Goal: Information Seeking & Learning: Learn about a topic

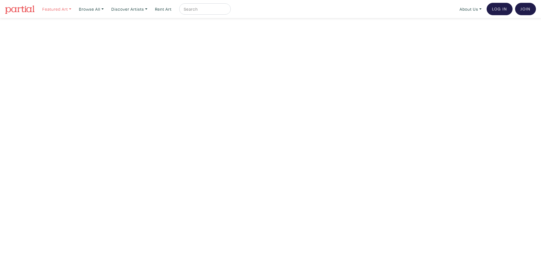
click at [58, 11] on link "Featured Art" at bounding box center [57, 9] width 34 height 12
click at [74, 9] on link "Browse All" at bounding box center [57, 9] width 34 height 12
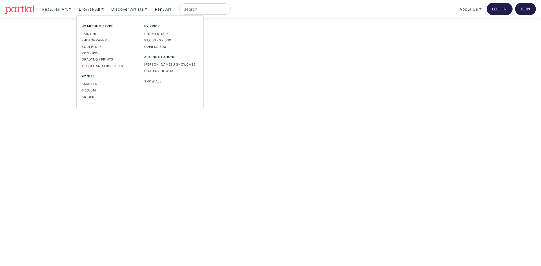
click at [152, 82] on link "Show All" at bounding box center [171, 81] width 54 height 5
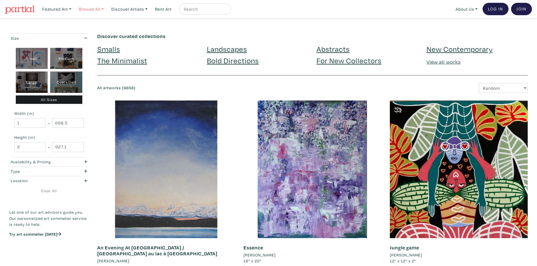
click at [74, 7] on link "Browse All" at bounding box center [57, 9] width 34 height 12
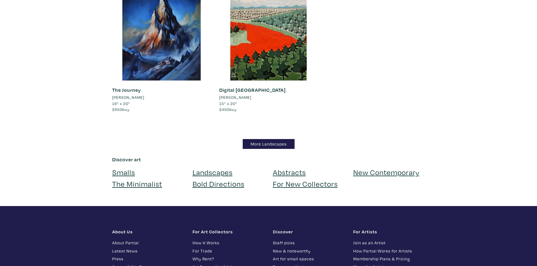
scroll to position [5104, 0]
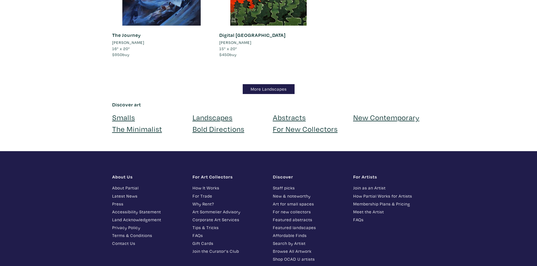
click at [480, 155] on footer "About Us About Partial Latest News Press Accessibility Statement Land Acknowled…" at bounding box center [268, 238] width 537 height 174
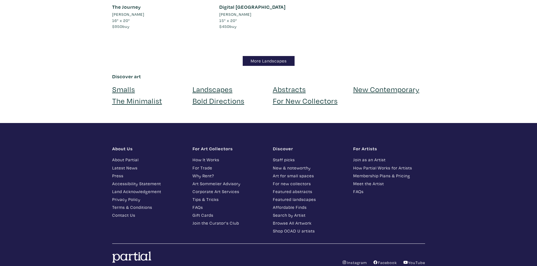
scroll to position [0, 0]
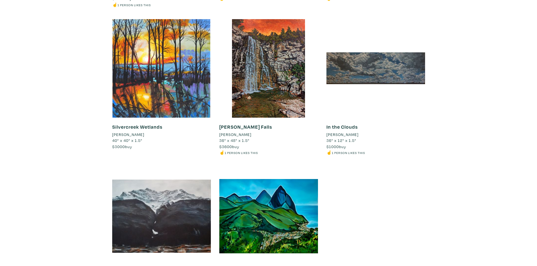
scroll to position [4978, 0]
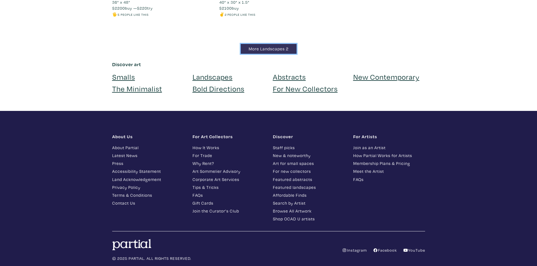
click at [260, 44] on link "More Landscapes 2" at bounding box center [269, 49] width 56 height 10
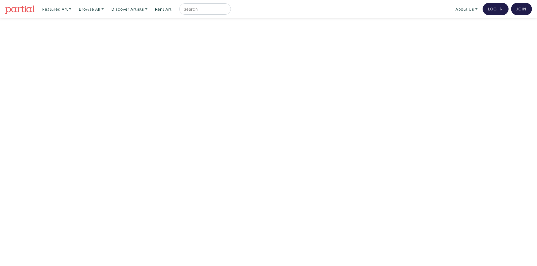
scroll to position [56, 0]
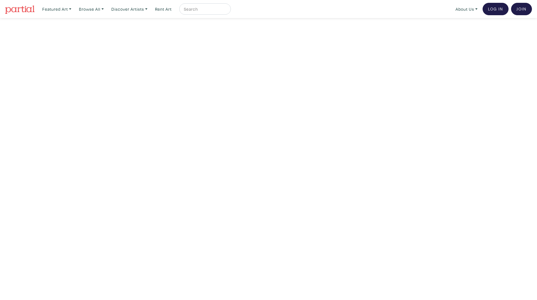
click at [16, 12] on img at bounding box center [20, 9] width 30 height 8
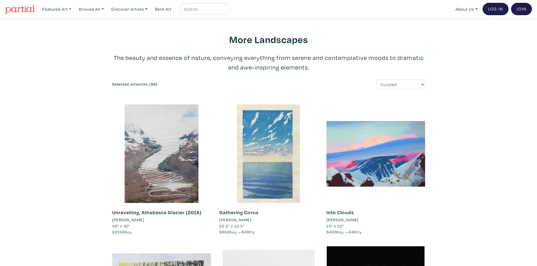
click at [313, 63] on p "The beauty and essence of nature, conveying everything from serene and contempl…" at bounding box center [268, 62] width 313 height 19
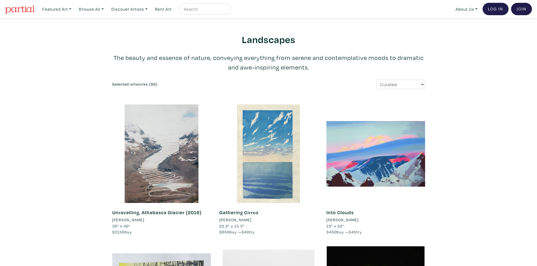
click at [330, 40] on h2 "Landscapes" at bounding box center [268, 39] width 313 height 12
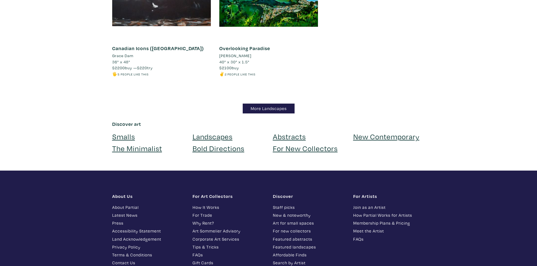
scroll to position [4831, 0]
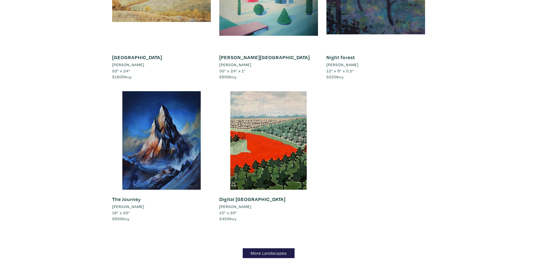
scroll to position [4956, 0]
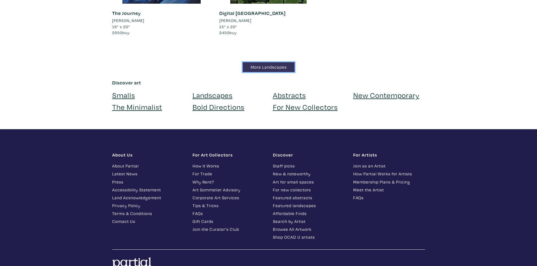
click at [270, 62] on link "More Landscapes" at bounding box center [269, 67] width 52 height 10
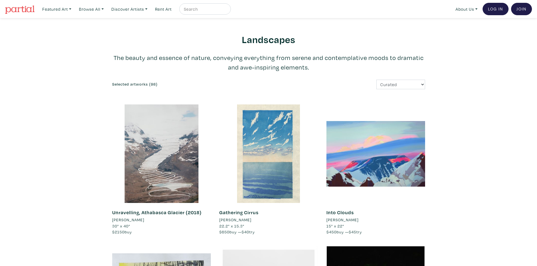
scroll to position [4795, 0]
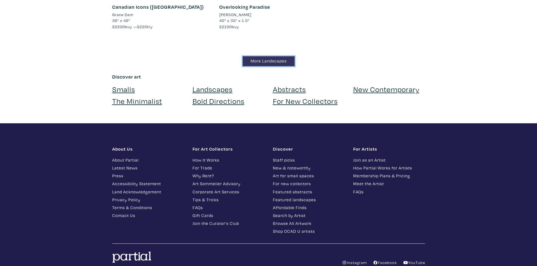
click at [261, 56] on link "More Landscapes" at bounding box center [269, 61] width 52 height 10
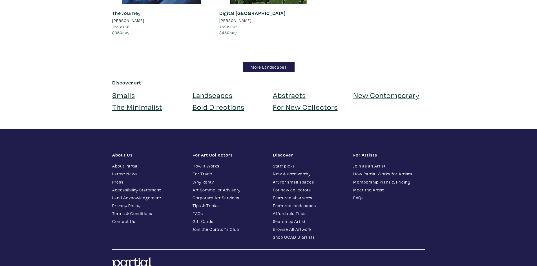
scroll to position [5132, 0]
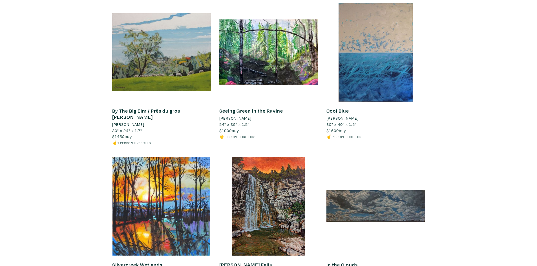
scroll to position [4978, 0]
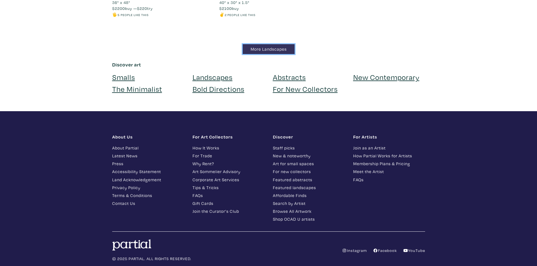
click at [256, 44] on link "More Landscapes" at bounding box center [269, 49] width 52 height 10
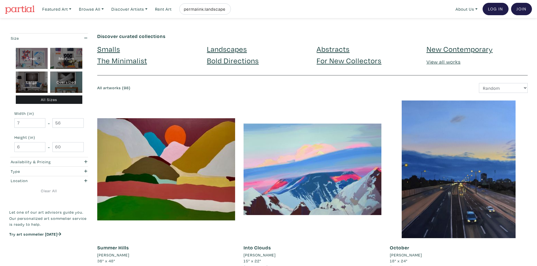
click at [205, 9] on input "permalink:landscapes-2" at bounding box center [204, 9] width 42 height 7
type input "landsapes"
click at [227, 11] on button "submit" at bounding box center [227, 11] width 0 height 0
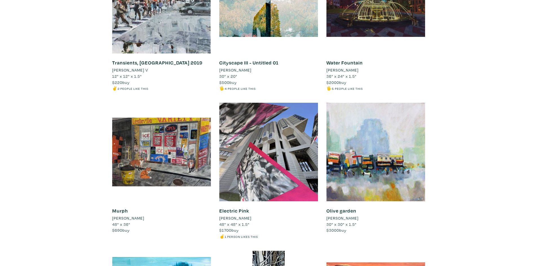
scroll to position [4654, 0]
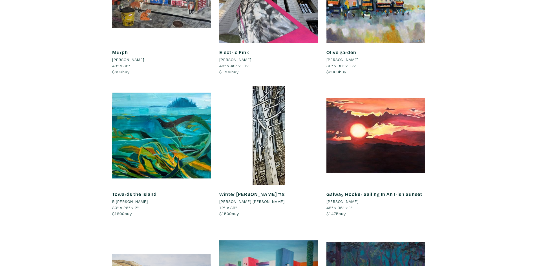
click at [261, 110] on div at bounding box center [268, 135] width 99 height 99
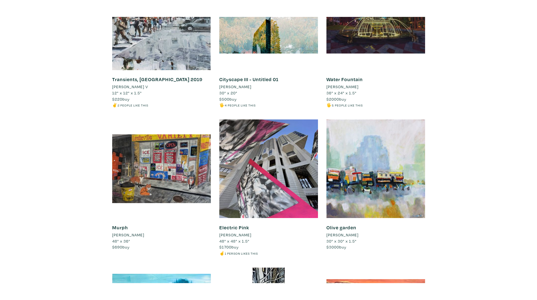
scroll to position [4825, 0]
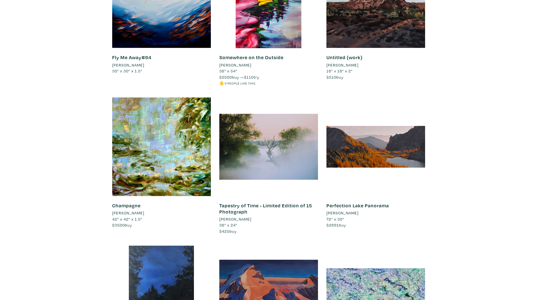
scroll to position [0, 0]
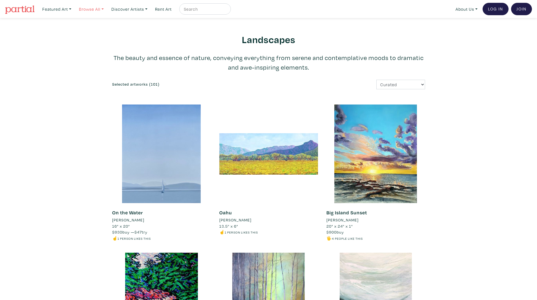
click at [74, 12] on link "Browse All" at bounding box center [57, 9] width 34 height 12
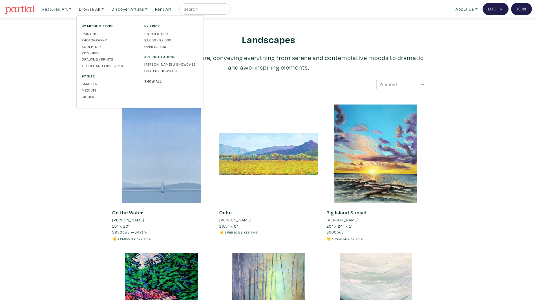
click at [158, 84] on div "By price Under $1000 $1,000 - $2,500 Over $2,500 Art Institutions Emily Carr U …" at bounding box center [171, 61] width 63 height 77
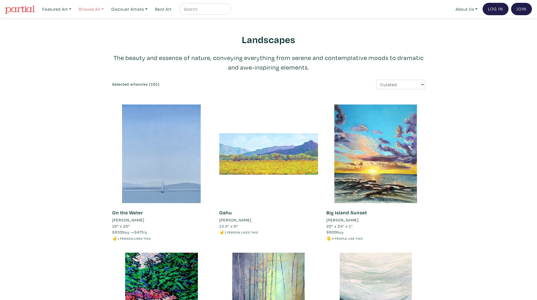
click at [74, 7] on link "Browse All" at bounding box center [57, 9] width 34 height 12
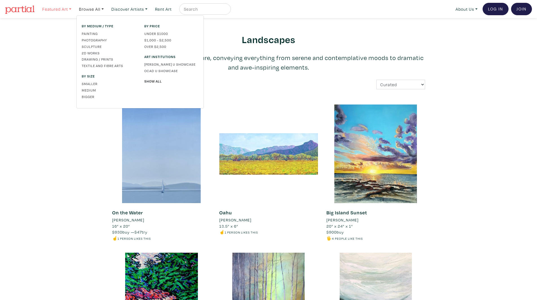
click at [57, 10] on link "Featured Art" at bounding box center [57, 9] width 34 height 12
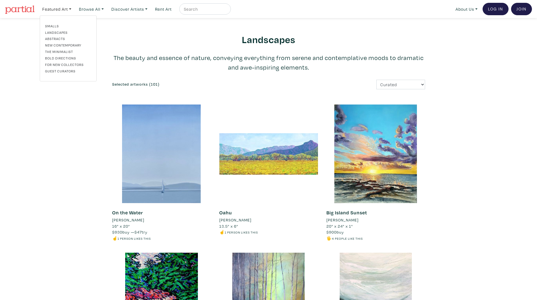
click at [54, 30] on link "Landscapes" at bounding box center [68, 32] width 46 height 5
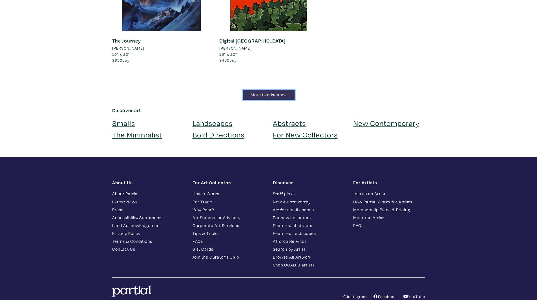
click at [253, 90] on link "More Landscapes" at bounding box center [269, 95] width 52 height 10
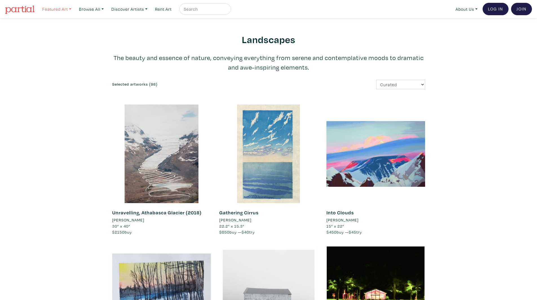
click at [56, 9] on link "Featured Art" at bounding box center [57, 9] width 34 height 12
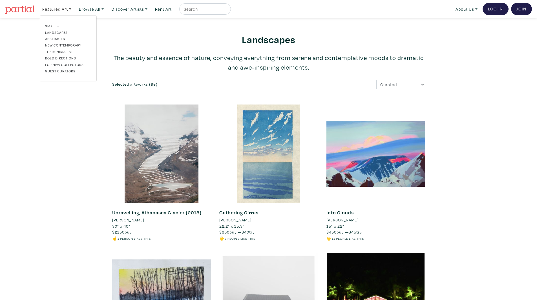
click at [60, 38] on link "Abstracts" at bounding box center [68, 38] width 46 height 5
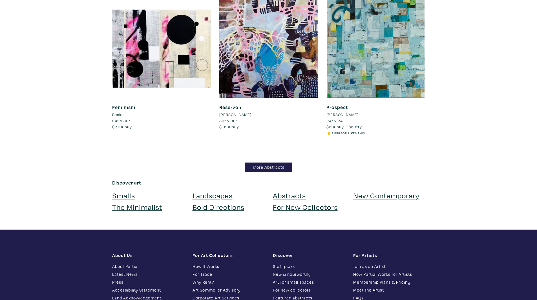
scroll to position [4842, 0]
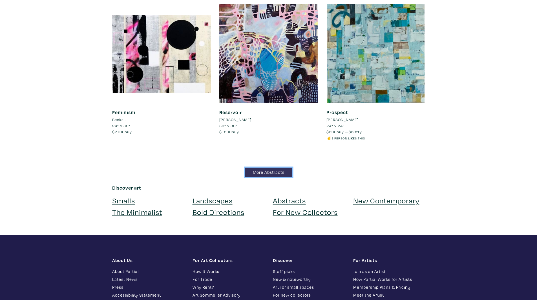
click at [269, 168] on link "More Abstracts" at bounding box center [268, 173] width 47 height 10
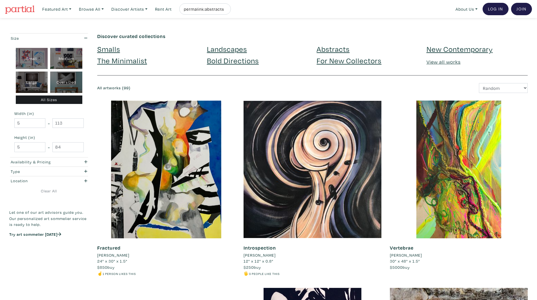
click at [28, 8] on img at bounding box center [20, 9] width 30 height 8
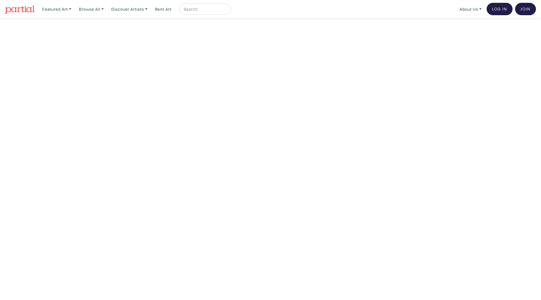
click at [55, 8] on link "Featured Art" at bounding box center [57, 9] width 34 height 12
click at [66, 49] on link "The Minimalist" at bounding box center [68, 51] width 46 height 5
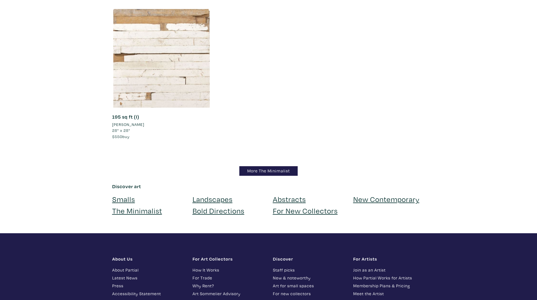
scroll to position [4968, 0]
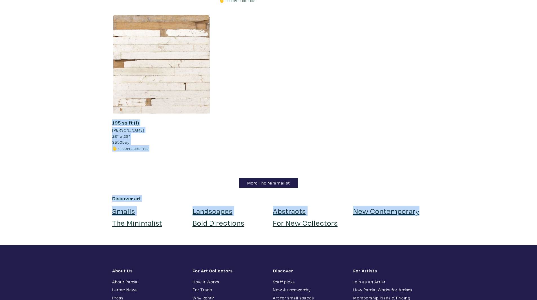
drag, startPoint x: 48, startPoint y: 75, endPoint x: 460, endPoint y: 235, distance: 442.6
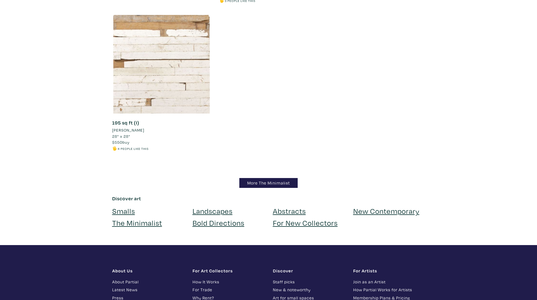
click at [47, 188] on div "More The Minimalist" at bounding box center [268, 183] width 529 height 10
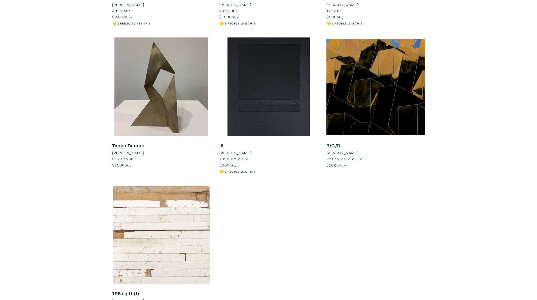
scroll to position [4968, 0]
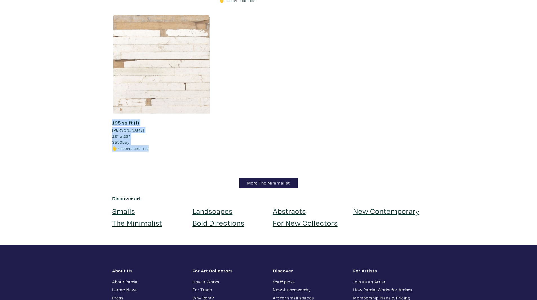
drag, startPoint x: 151, startPoint y: 153, endPoint x: 134, endPoint y: 75, distance: 79.6
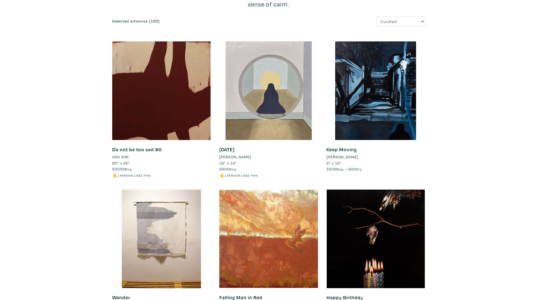
scroll to position [0, 0]
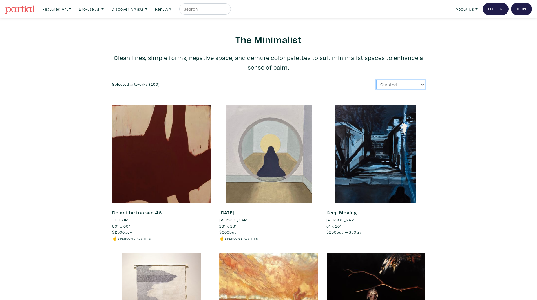
click at [400, 86] on select "Curated Newest Random Price: Low to High Price: High to Low" at bounding box center [400, 85] width 49 height 10
click at [405, 62] on p "Clean lines, simple forms, negative space, and demure color palettes to suit mi…" at bounding box center [268, 62] width 313 height 19
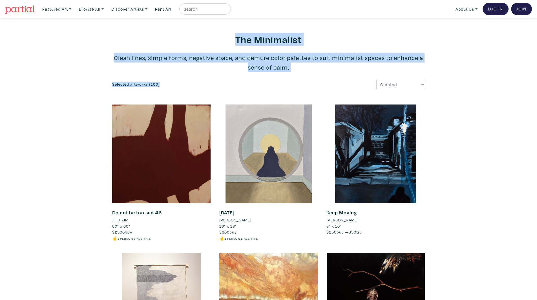
drag, startPoint x: 411, startPoint y: 74, endPoint x: 205, endPoint y: 32, distance: 210.1
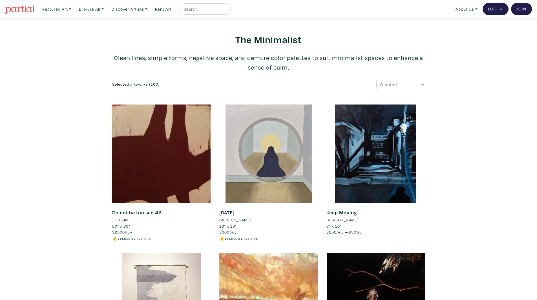
click at [28, 10] on img at bounding box center [20, 9] width 30 height 8
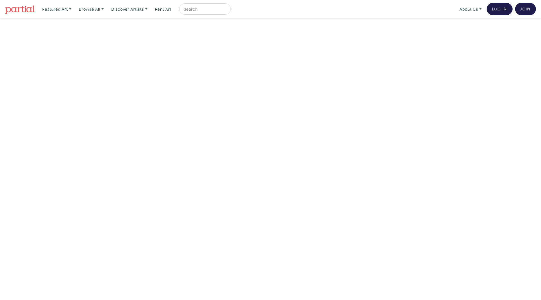
click at [32, 3] on link at bounding box center [20, 9] width 30 height 13
click at [52, 5] on link "Featured Art" at bounding box center [57, 9] width 34 height 12
click at [62, 34] on link "Landscapes" at bounding box center [68, 32] width 46 height 5
drag, startPoint x: 54, startPoint y: 9, endPoint x: 54, endPoint y: 26, distance: 16.9
click at [54, 10] on link "Featured Art" at bounding box center [57, 9] width 34 height 12
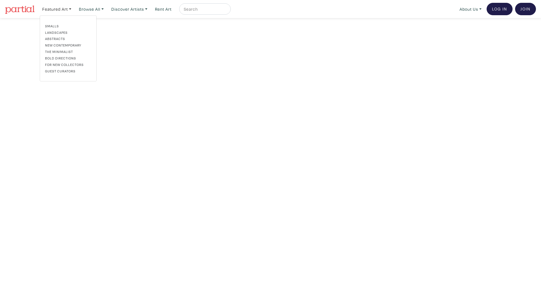
click at [54, 39] on link "Abstracts" at bounding box center [68, 38] width 46 height 5
click at [53, 6] on link "Featured Art" at bounding box center [57, 9] width 34 height 12
click at [58, 53] on link "The Minimalist" at bounding box center [68, 51] width 46 height 5
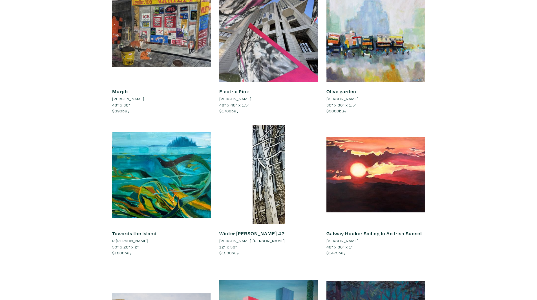
scroll to position [4922, 0]
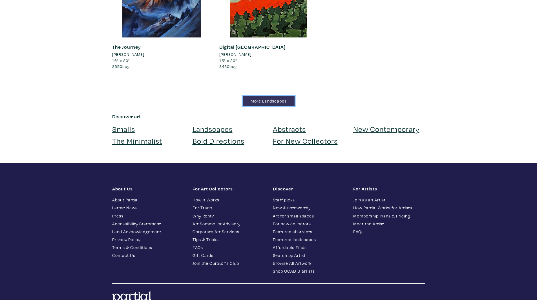
click at [269, 96] on link "More Landscapes" at bounding box center [269, 101] width 52 height 10
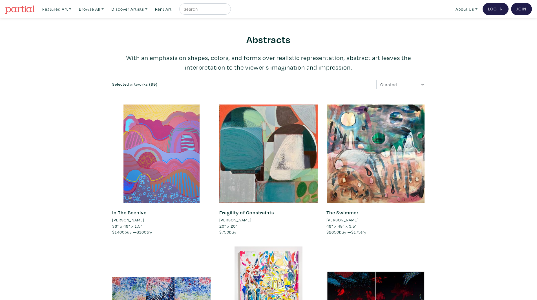
click at [407, 82] on select "Curated Newest Random Price: Low to High Price: High to Low" at bounding box center [400, 85] width 49 height 10
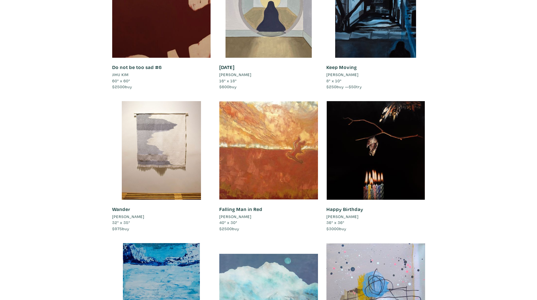
scroll to position [197, 0]
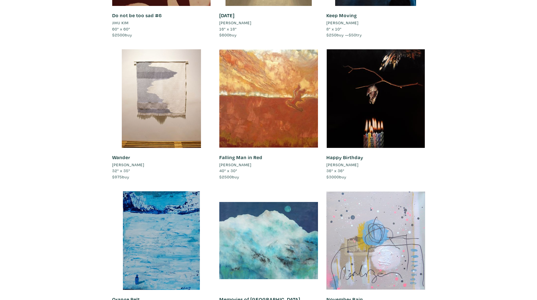
click at [378, 239] on div at bounding box center [376, 240] width 99 height 99
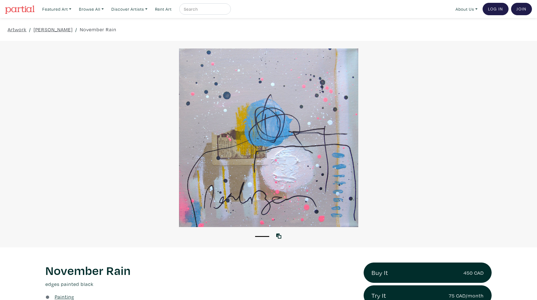
click at [310, 92] on div at bounding box center [268, 138] width 537 height 179
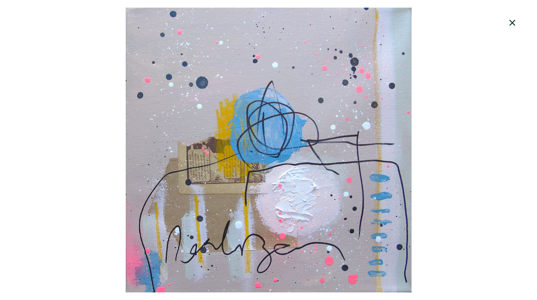
click at [312, 89] on div at bounding box center [268, 150] width 537 height 285
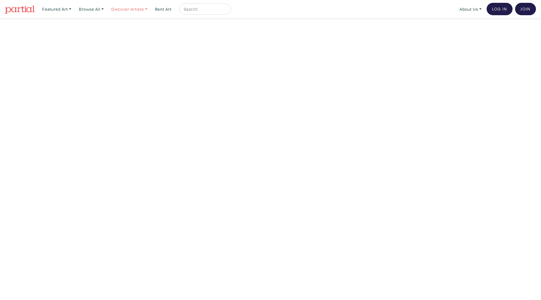
click at [74, 8] on link "Discover Artists" at bounding box center [57, 9] width 34 height 12
click at [136, 48] on link "OCAD U Showcase" at bounding box center [137, 50] width 46 height 5
